Goal: Download file/media

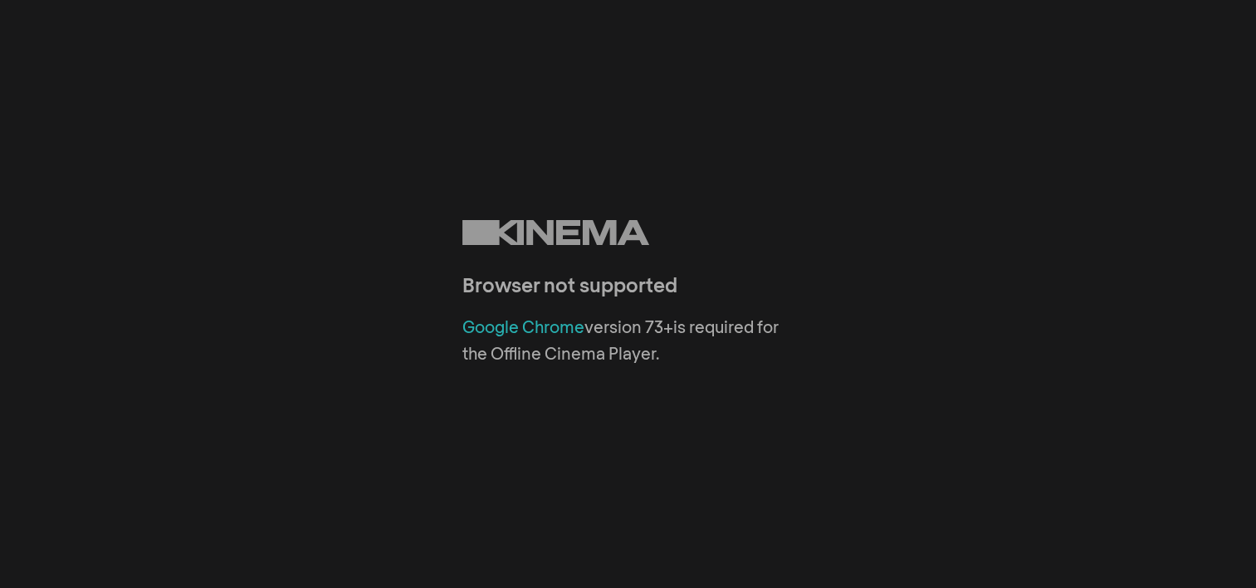
click at [527, 323] on link "Google Chrome" at bounding box center [523, 328] width 122 height 17
